Goal: Information Seeking & Learning: Learn about a topic

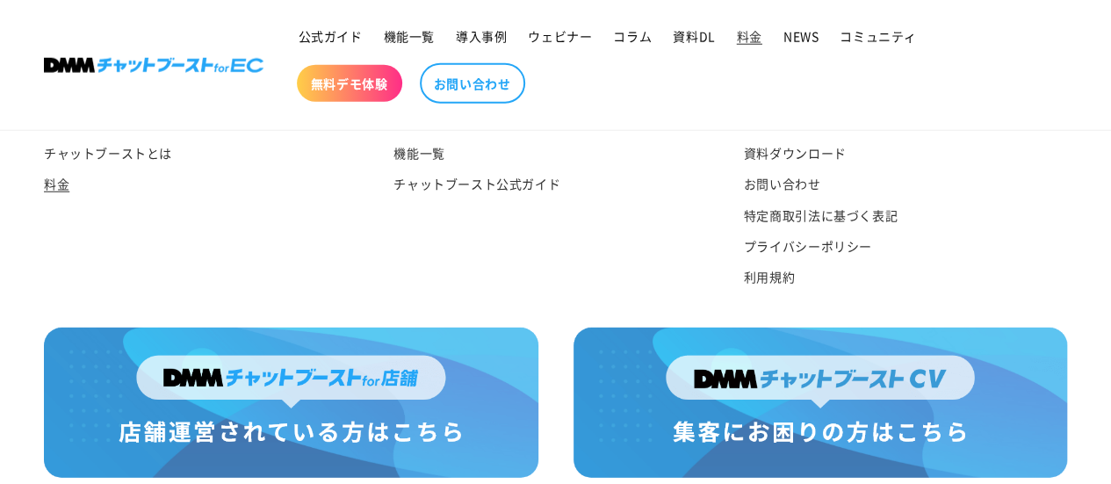
scroll to position [2392, 0]
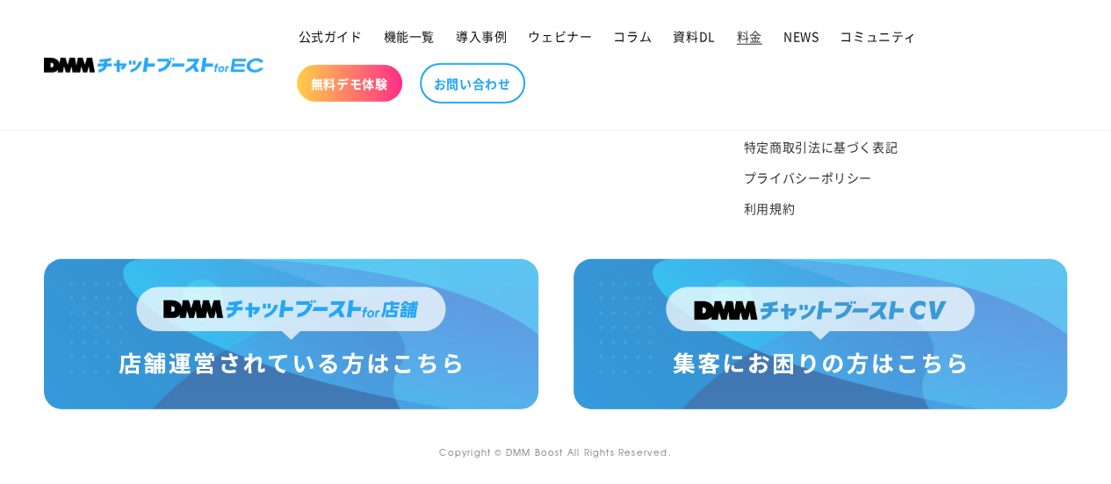
click at [282, 312] on img at bounding box center [291, 334] width 494 height 150
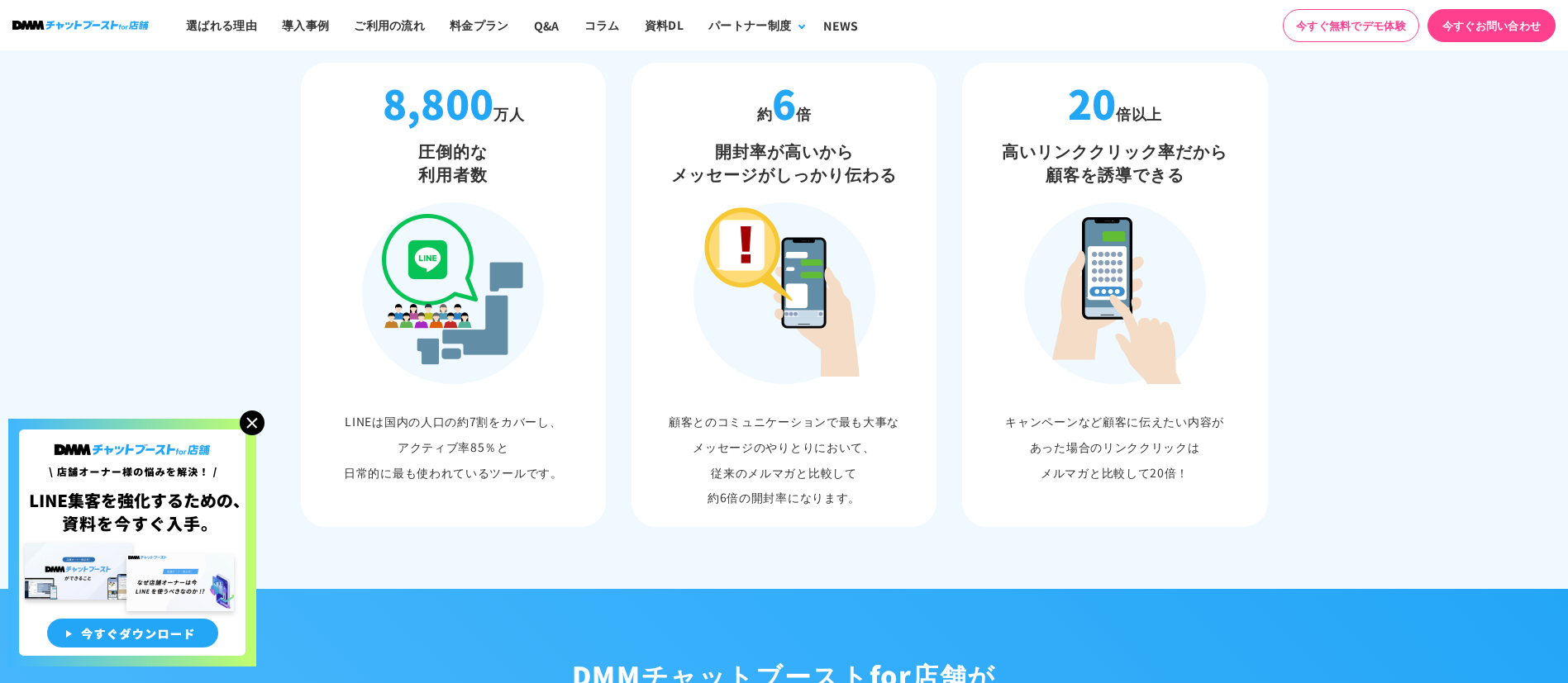
click at [251, 425] on img at bounding box center [252, 422] width 24 height 24
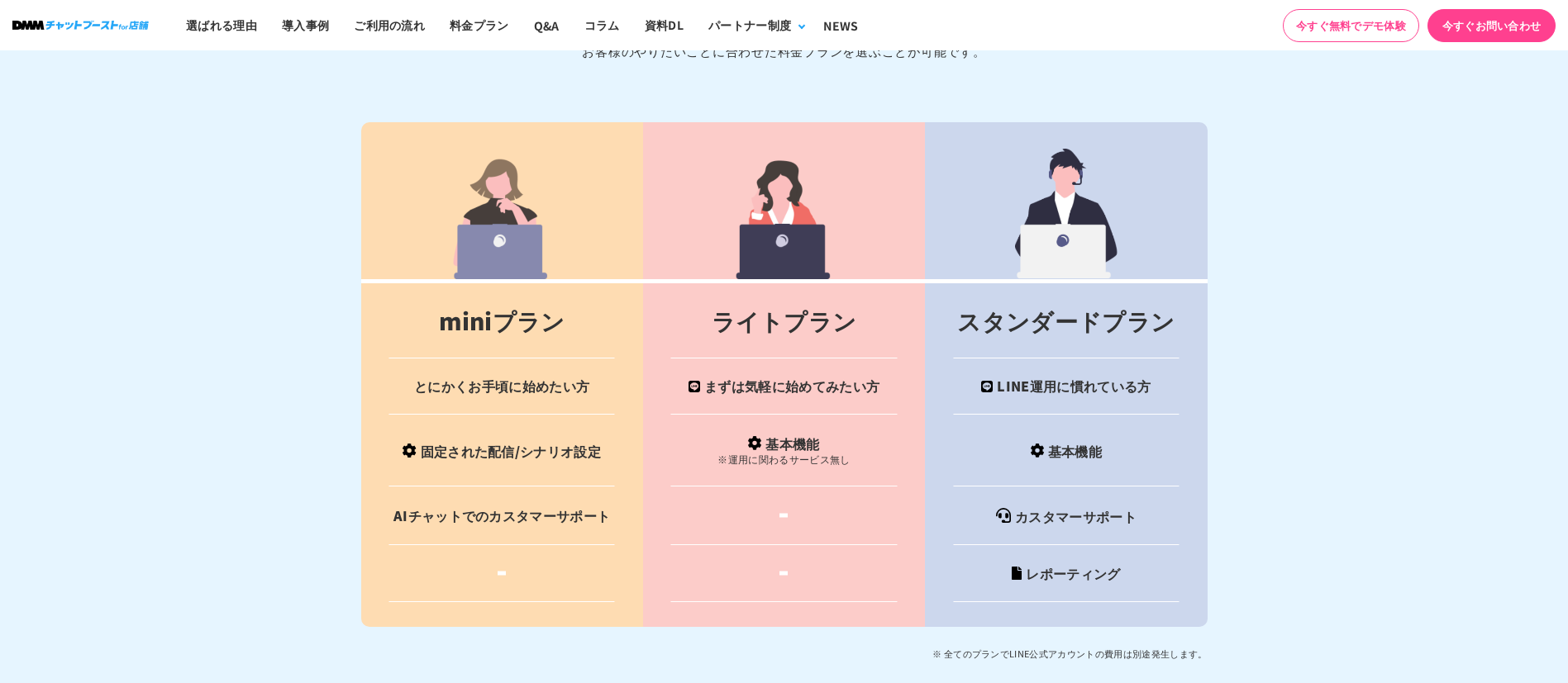
scroll to position [6444, 0]
